Goal: Transaction & Acquisition: Purchase product/service

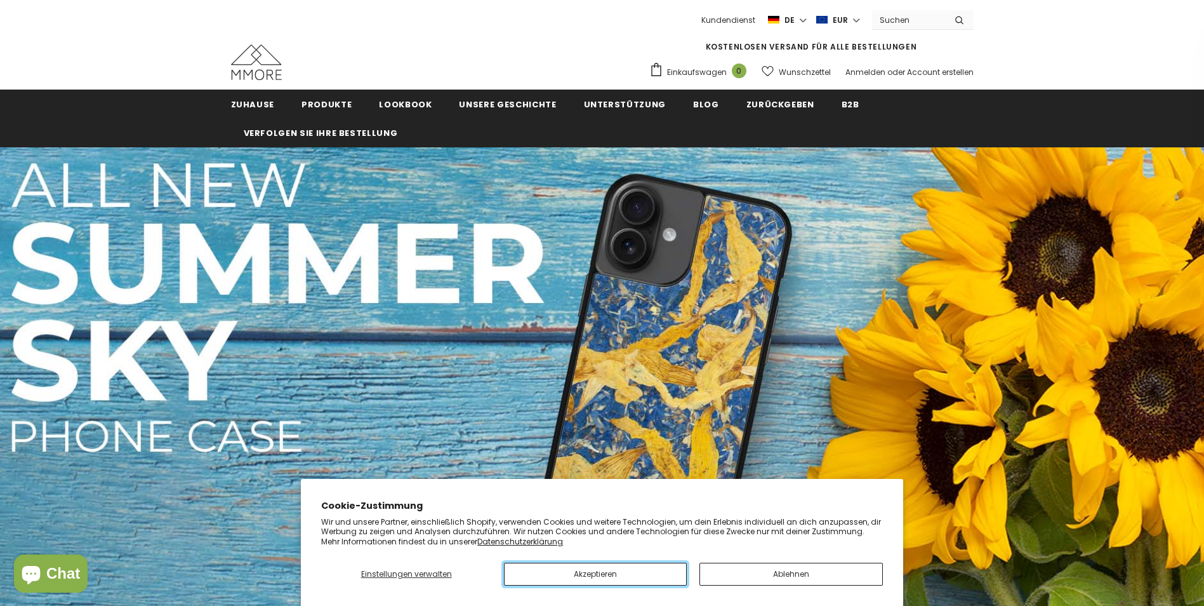
click at [641, 571] on button "Akzeptieren" at bounding box center [595, 573] width 183 height 23
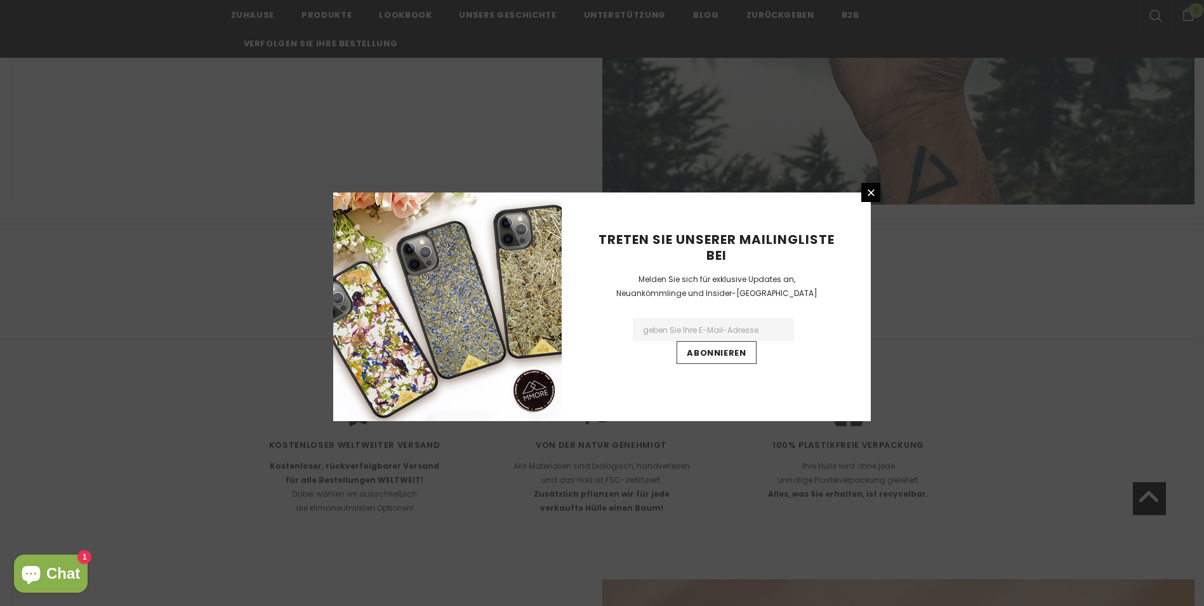
scroll to position [2348, 0]
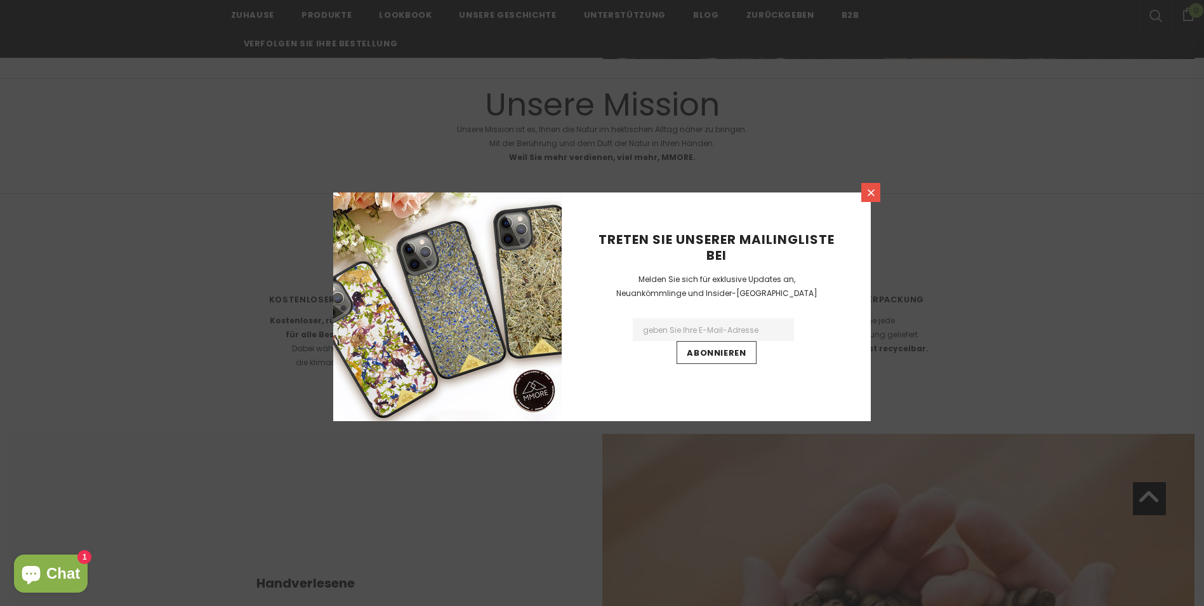
click at [871, 195] on icon at bounding box center [871, 192] width 11 height 11
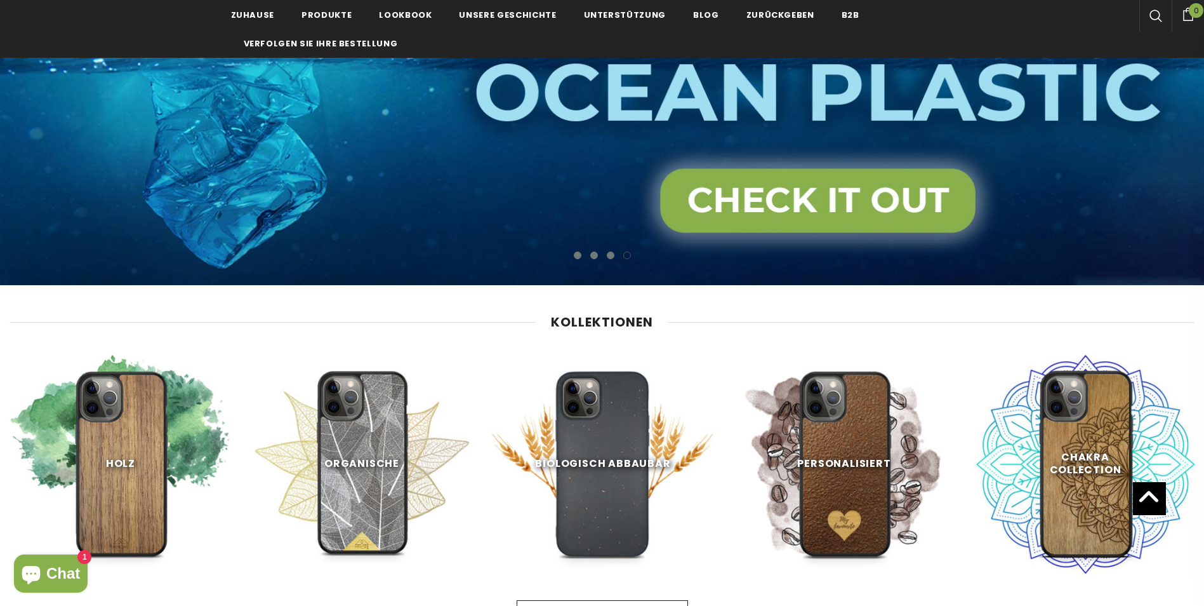
scroll to position [0, 0]
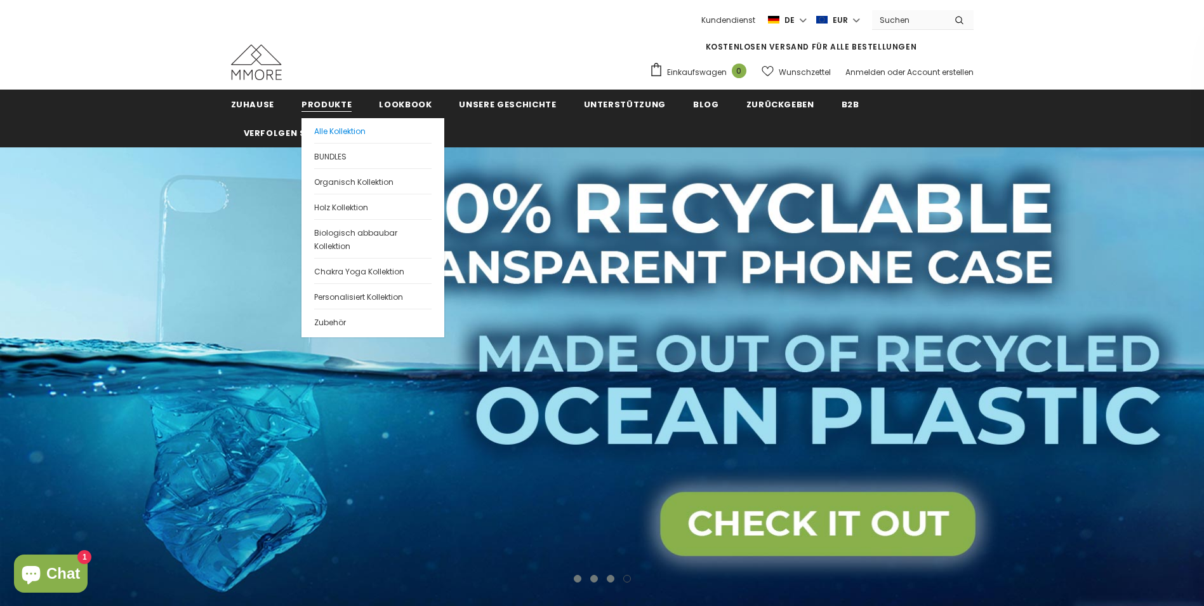
click at [327, 129] on span "Alle Kollektion" at bounding box center [339, 131] width 51 height 11
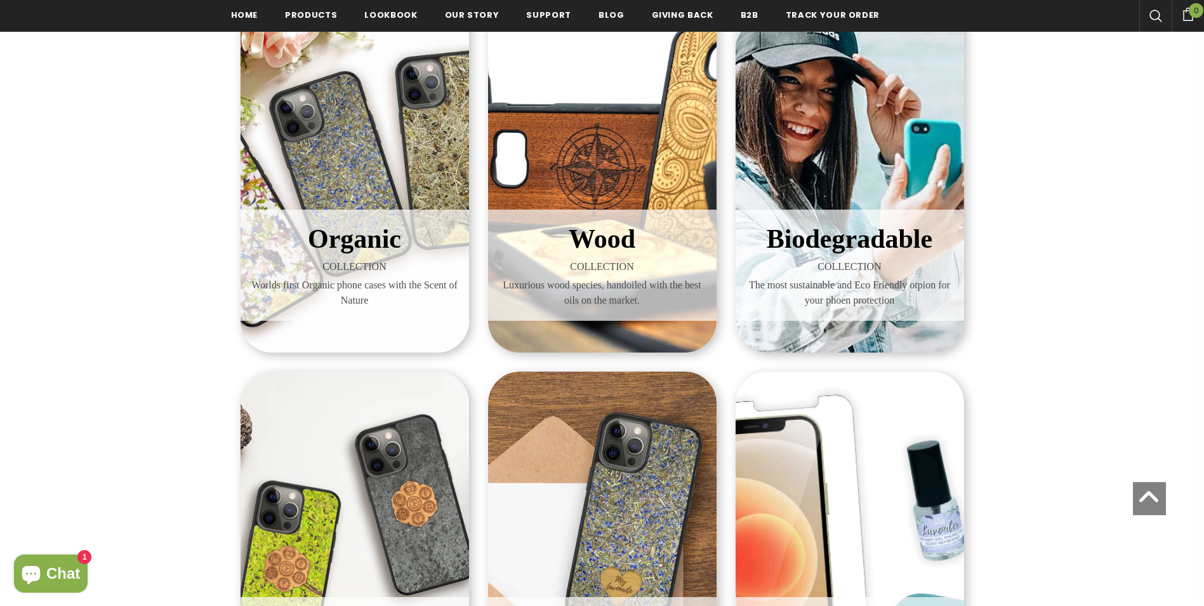
scroll to position [254, 0]
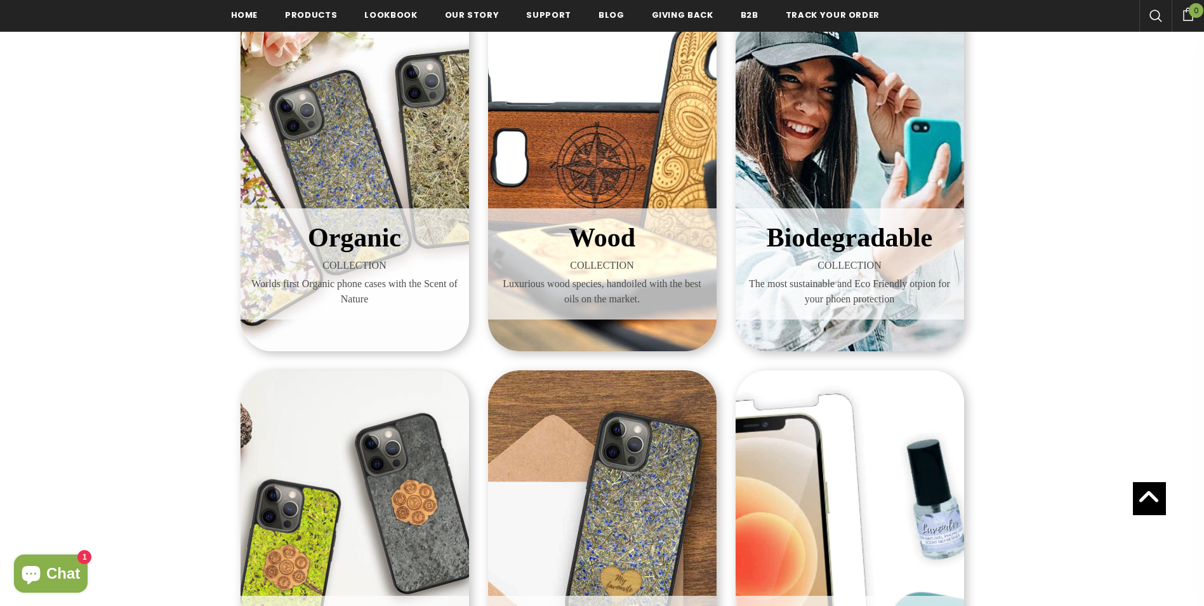
click at [390, 215] on div "Organic COLLECTION Worlds first Organic phone cases with the Scent of Nature" at bounding box center [355, 263] width 228 height 111
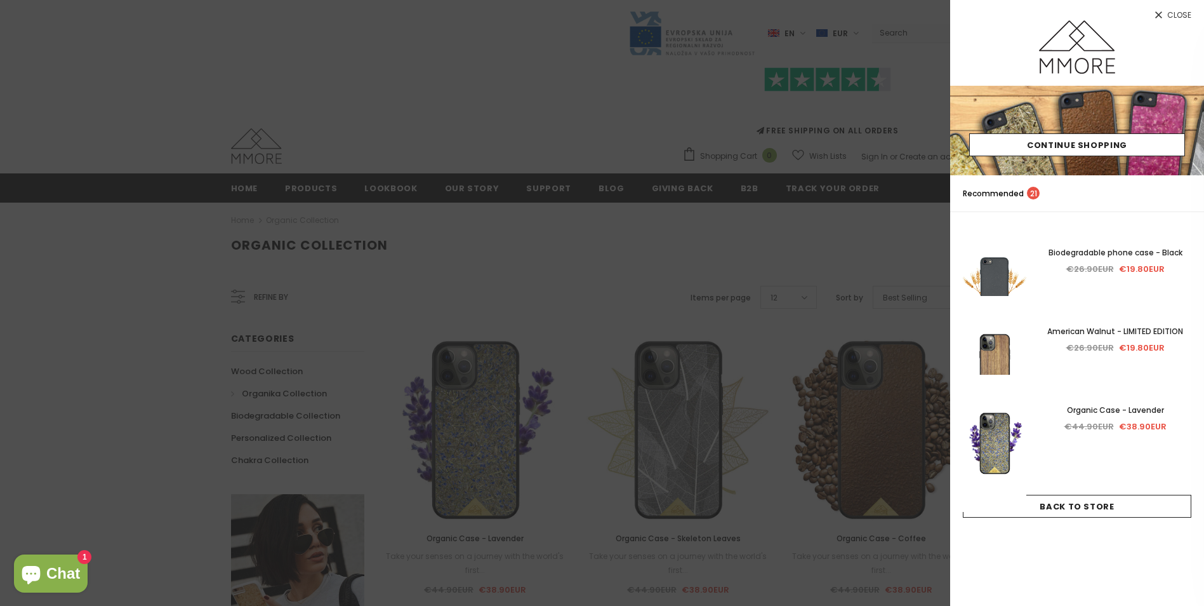
click at [969, 34] on div at bounding box center [1077, 52] width 254 height 65
click at [171, 88] on div at bounding box center [602, 303] width 1204 height 606
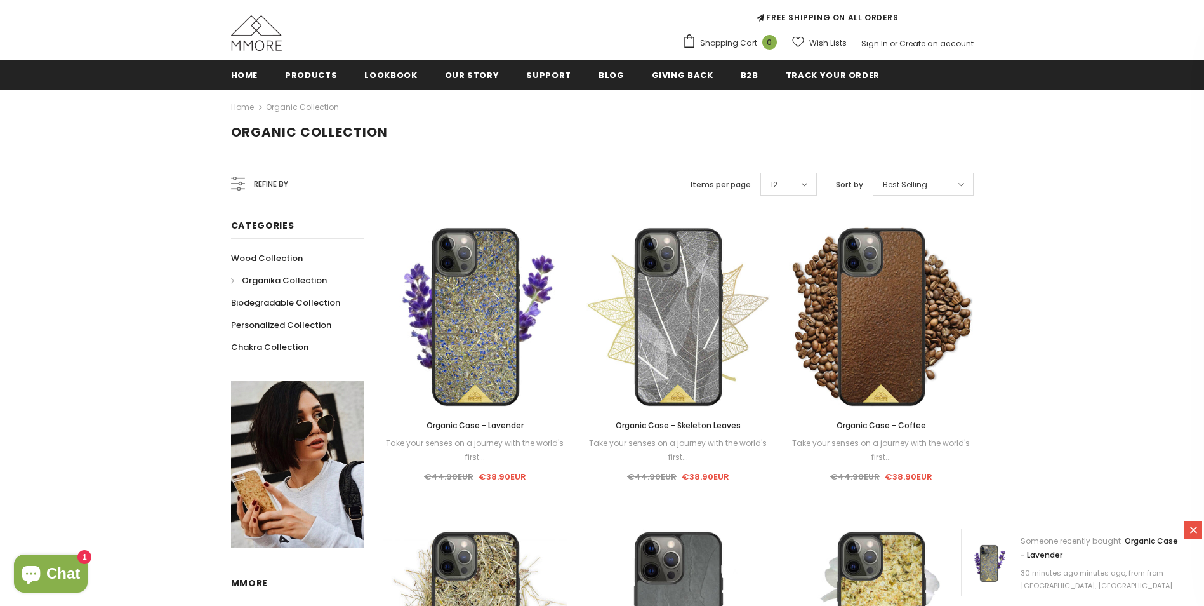
scroll to position [190, 0]
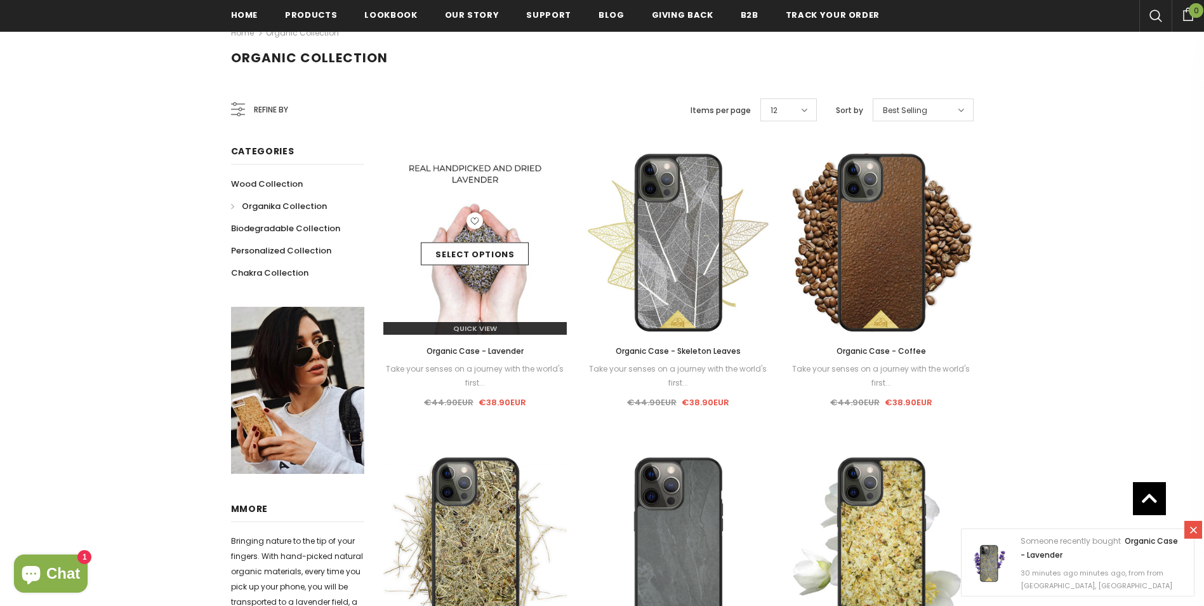
click at [470, 289] on img at bounding box center [475, 242] width 184 height 184
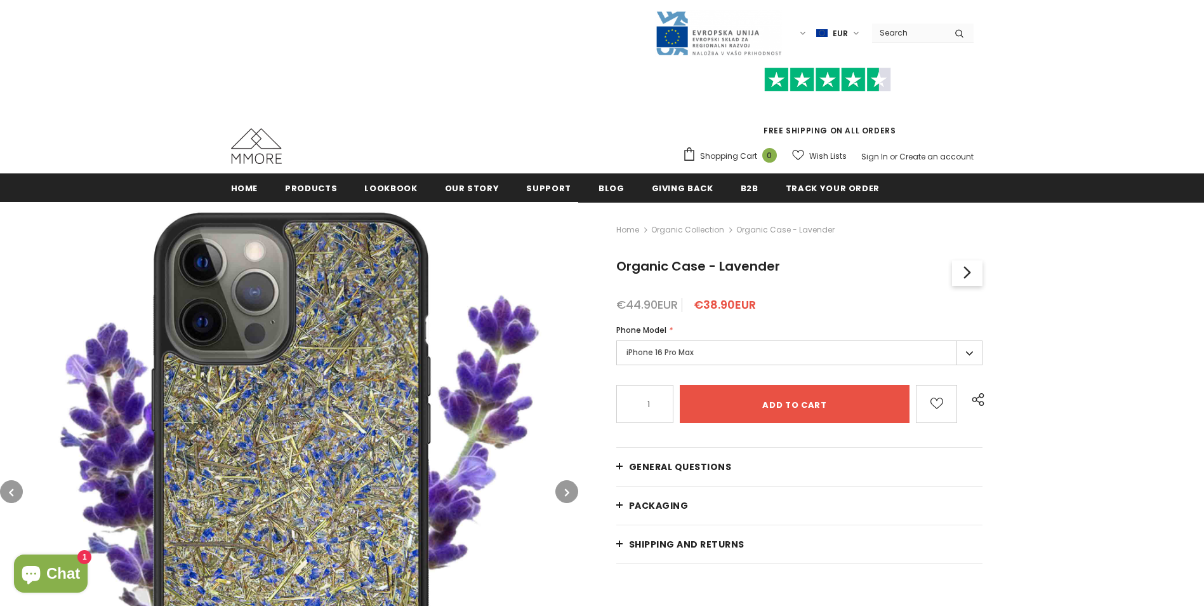
click at [967, 352] on label "iPhone 16 Pro Max" at bounding box center [799, 352] width 367 height 25
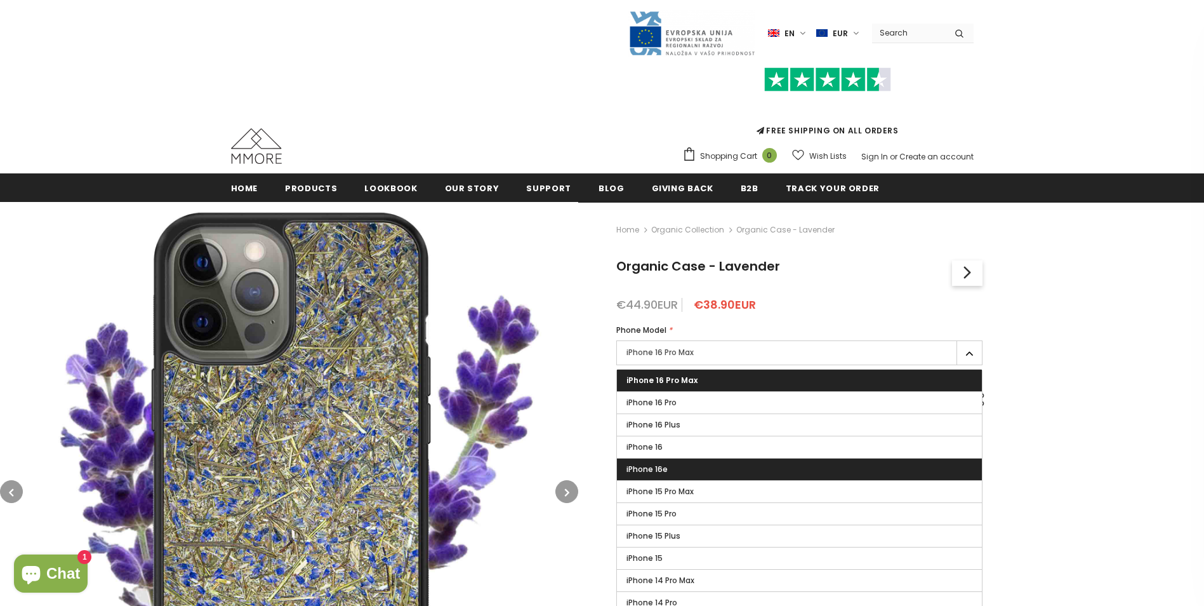
click at [683, 468] on label "iPhone 16e" at bounding box center [800, 469] width 366 height 22
click at [0, 0] on input "iPhone 16e" at bounding box center [0, 0] width 0 height 0
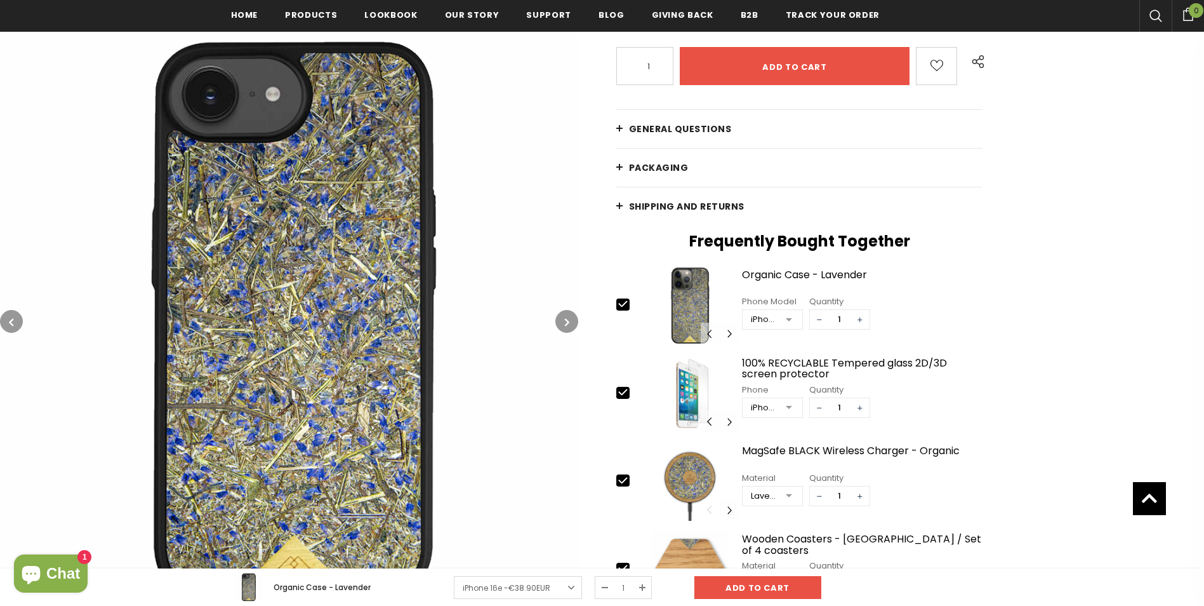
scroll to position [381, 0]
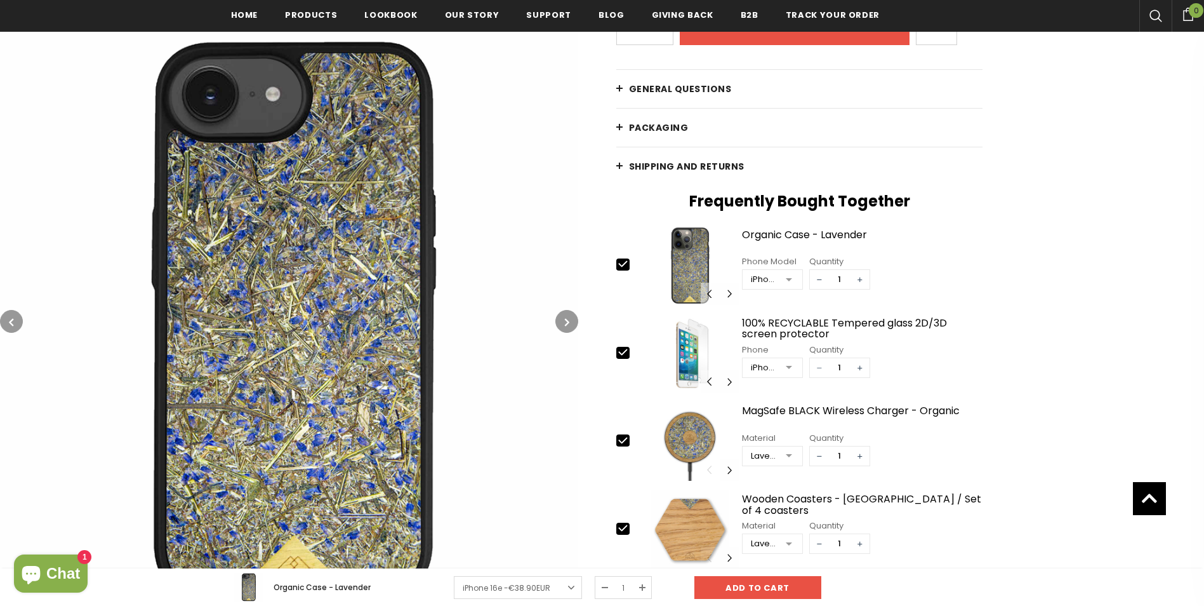
click at [821, 369] on span "−" at bounding box center [819, 367] width 19 height 19
type input "0"
click at [816, 460] on span "−" at bounding box center [819, 455] width 19 height 19
type input "0"
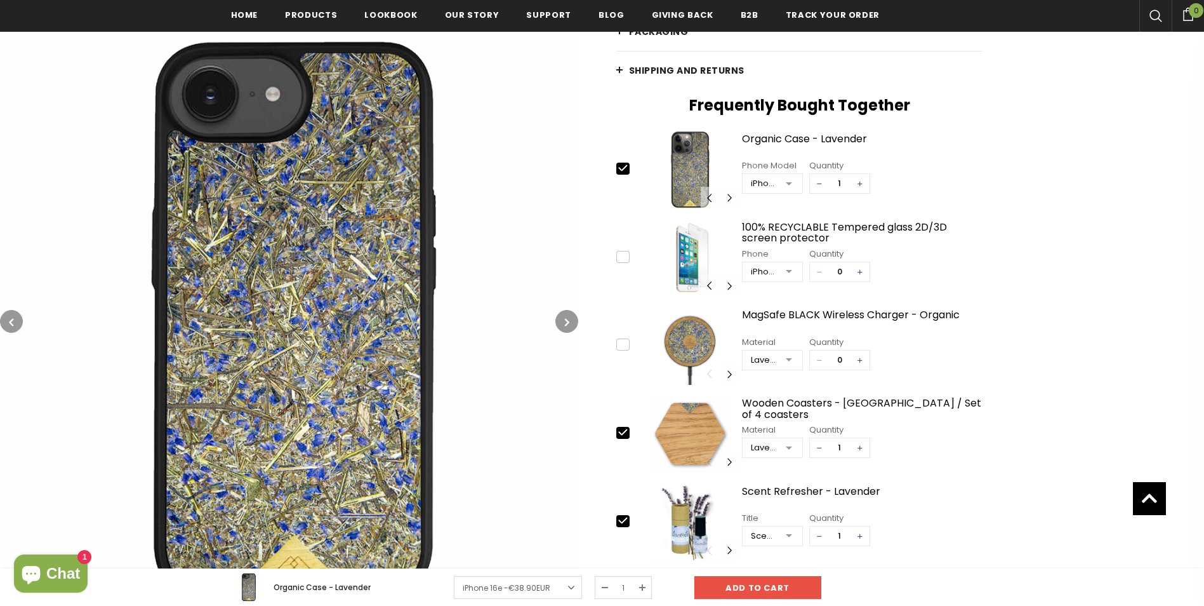
scroll to position [508, 0]
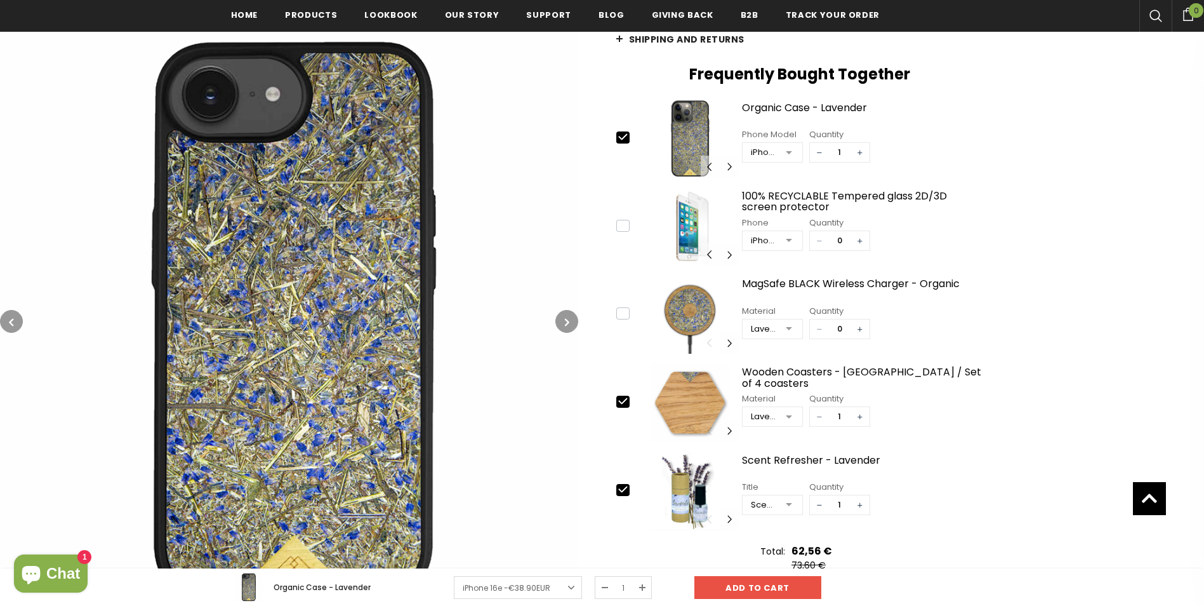
click at [818, 420] on span "−" at bounding box center [819, 416] width 19 height 19
type input "0"
click at [821, 506] on span "−" at bounding box center [819, 504] width 19 height 19
type input "0"
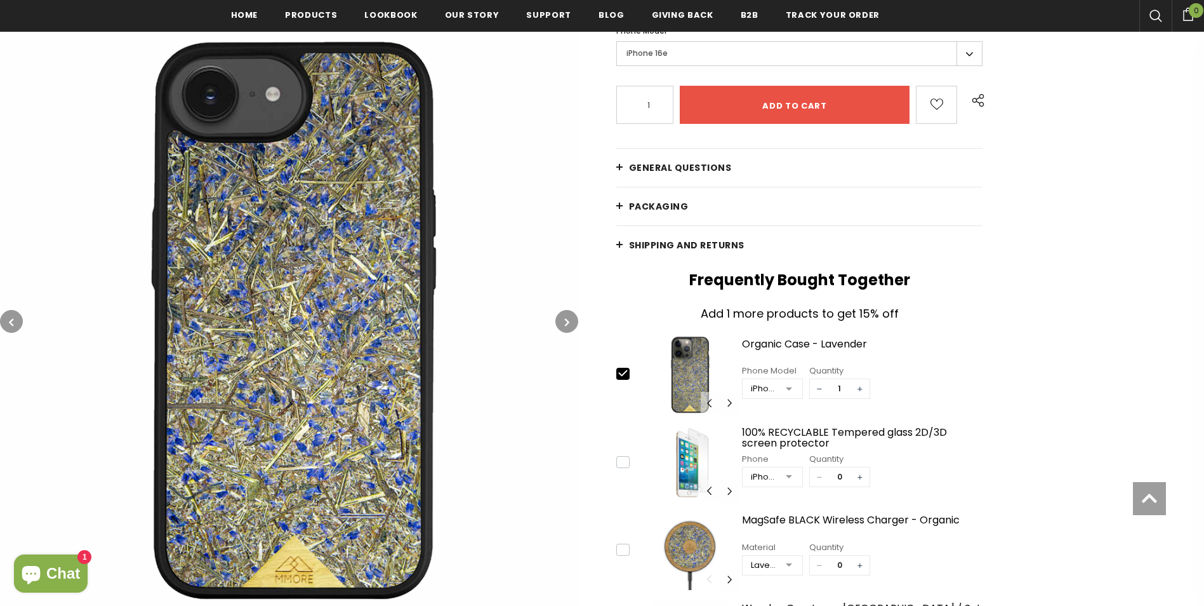
scroll to position [317, 0]
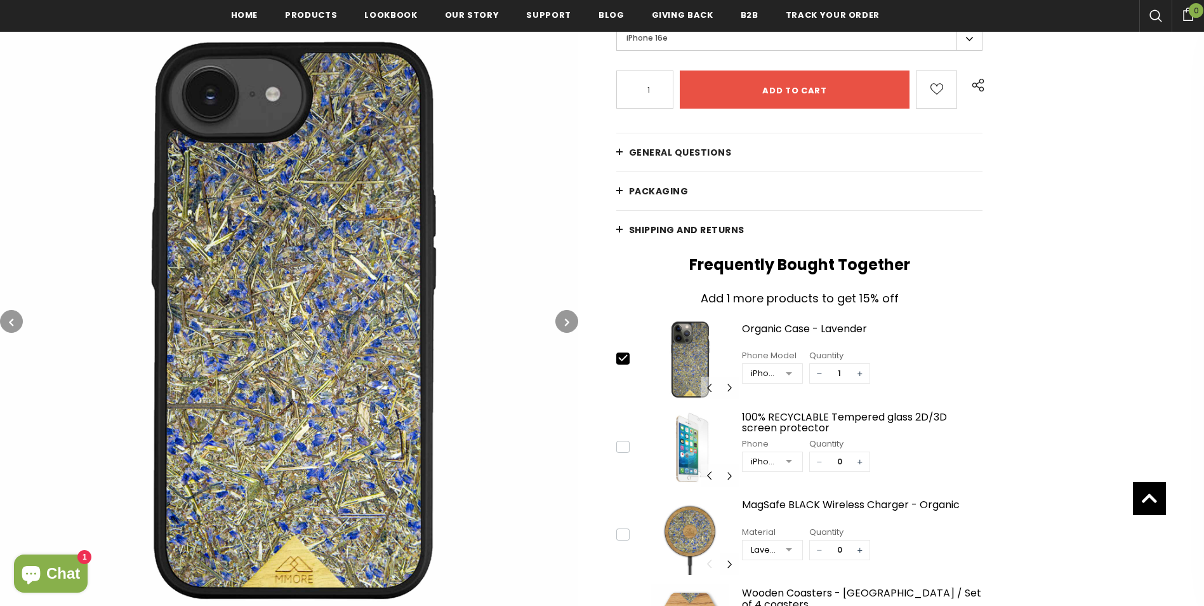
click at [350, 308] on img at bounding box center [289, 321] width 578 height 578
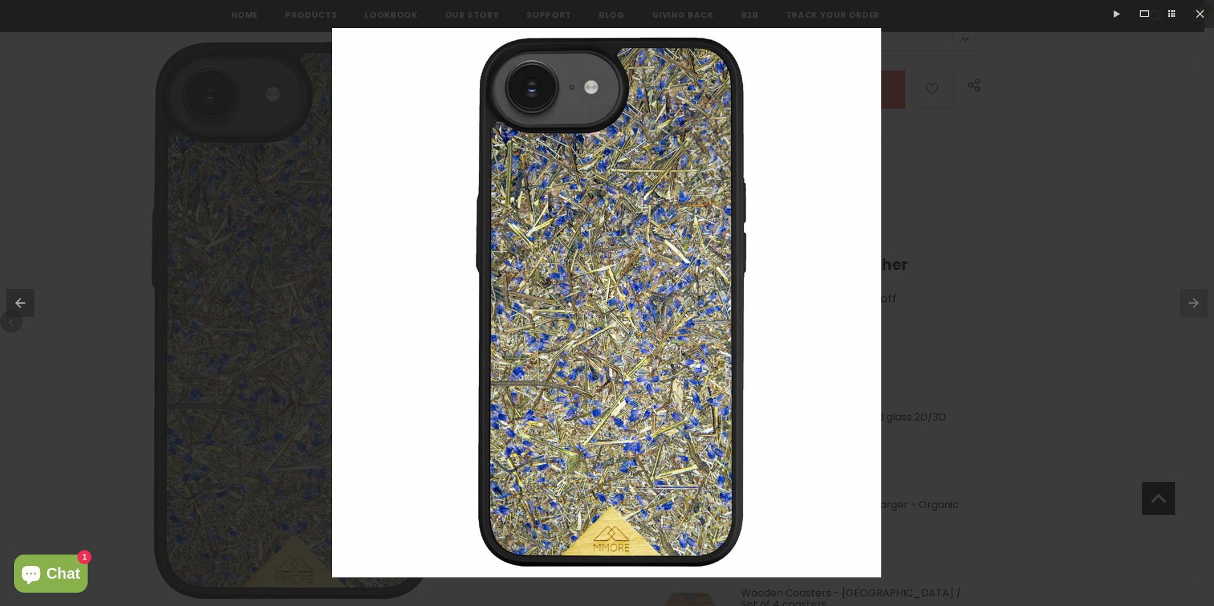
click at [1007, 102] on div at bounding box center [607, 303] width 1214 height 606
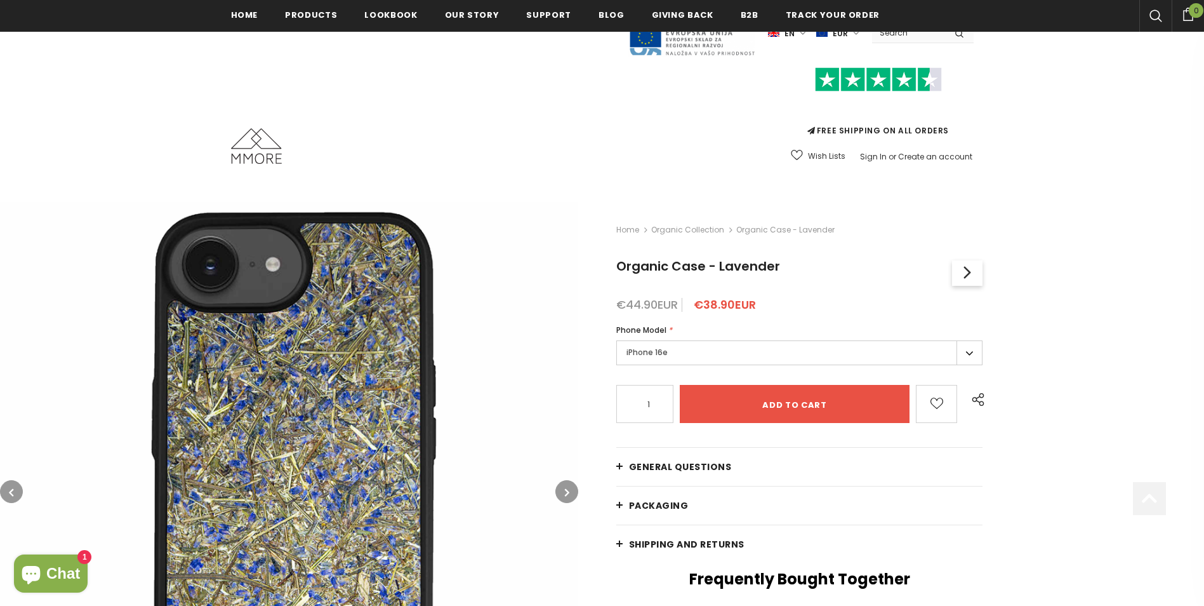
scroll to position [317, 0]
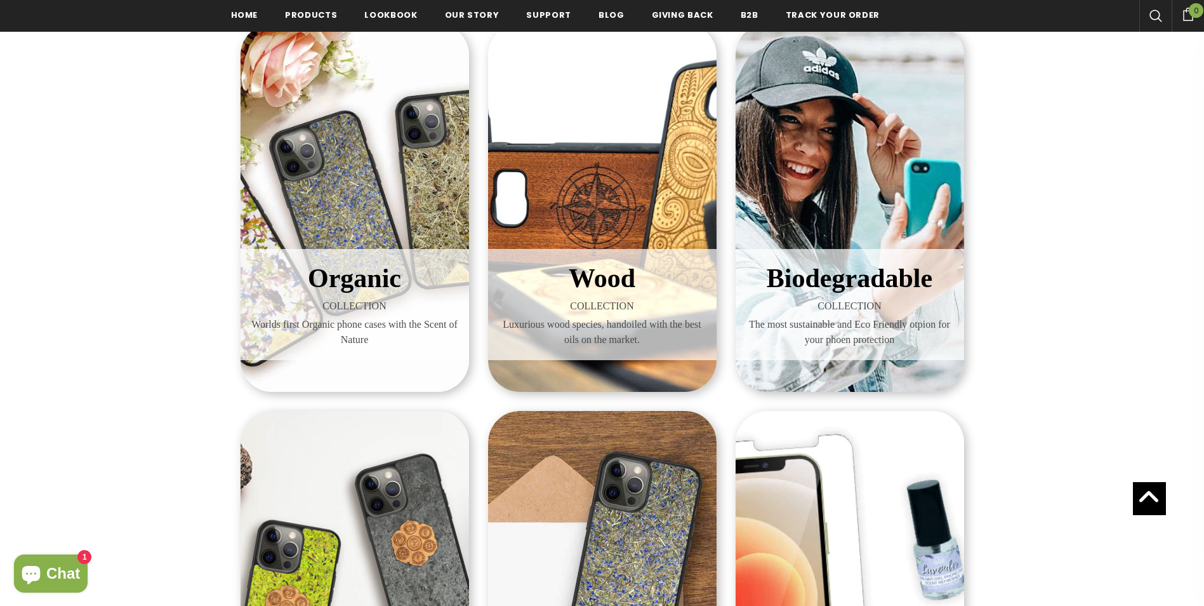
scroll to position [190, 0]
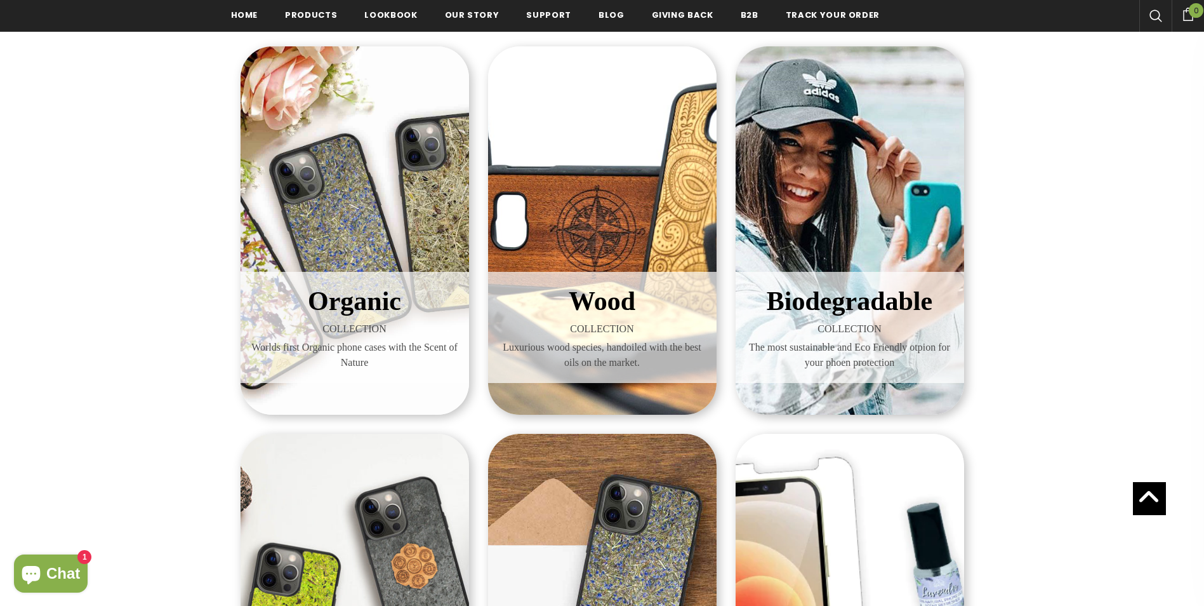
click at [812, 291] on span "Biodegradable" at bounding box center [850, 300] width 166 height 29
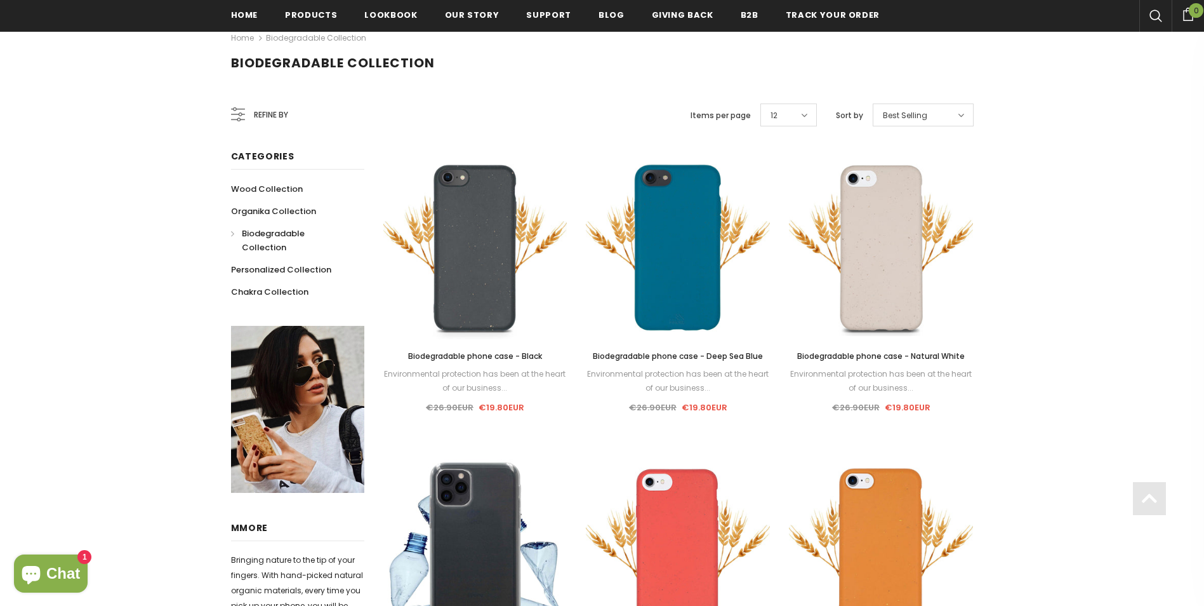
scroll to position [381, 0]
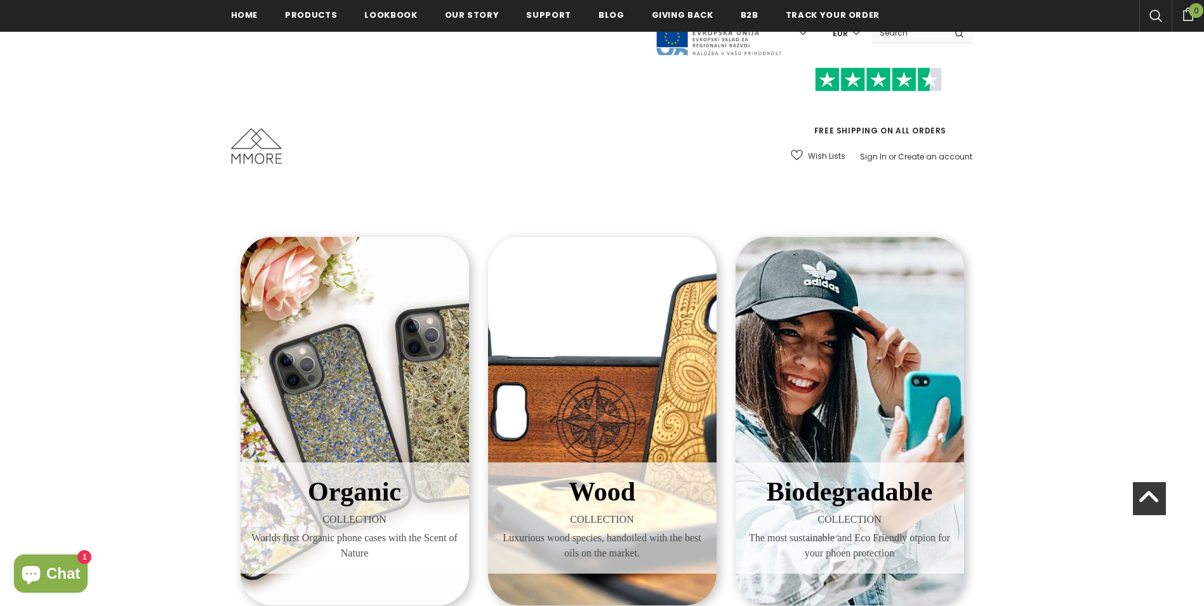
scroll to position [213, 0]
